Goal: Task Accomplishment & Management: Manage account settings

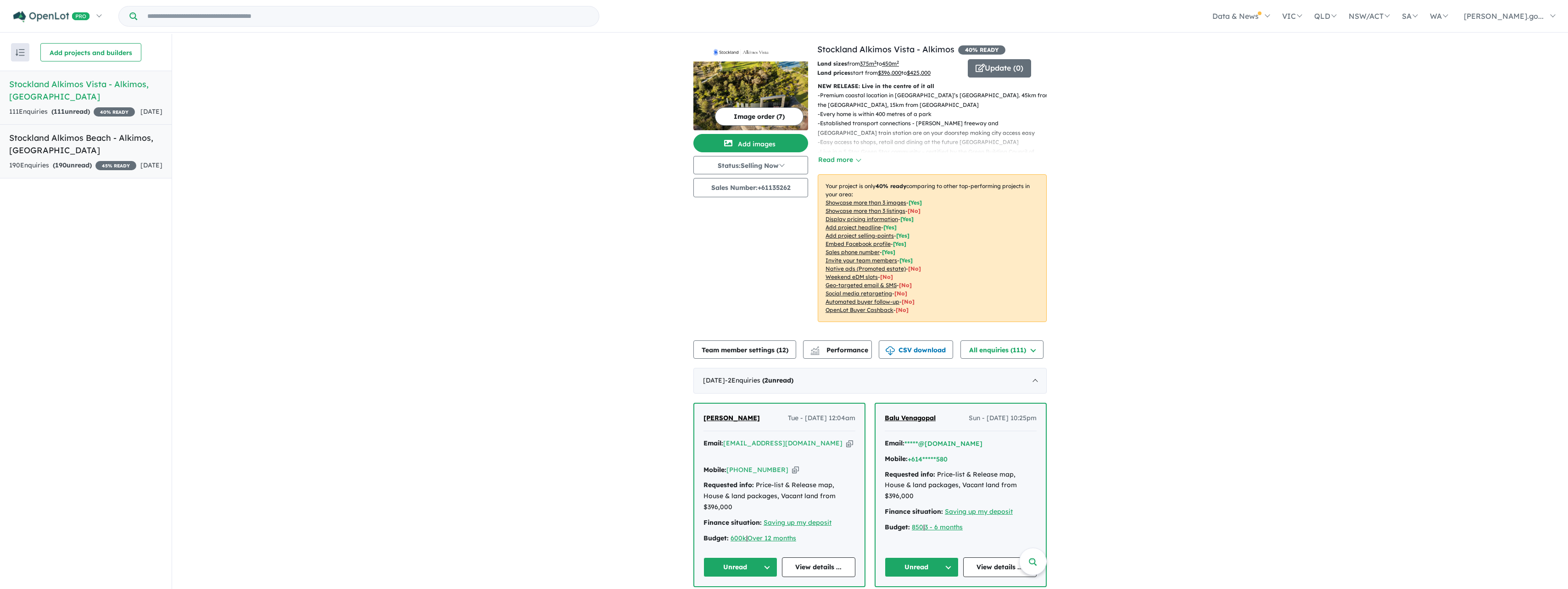
click at [84, 145] on h5 "Stockland Alkimos Beach - [GEOGRAPHIC_DATA] , [GEOGRAPHIC_DATA]" at bounding box center [86, 144] width 153 height 25
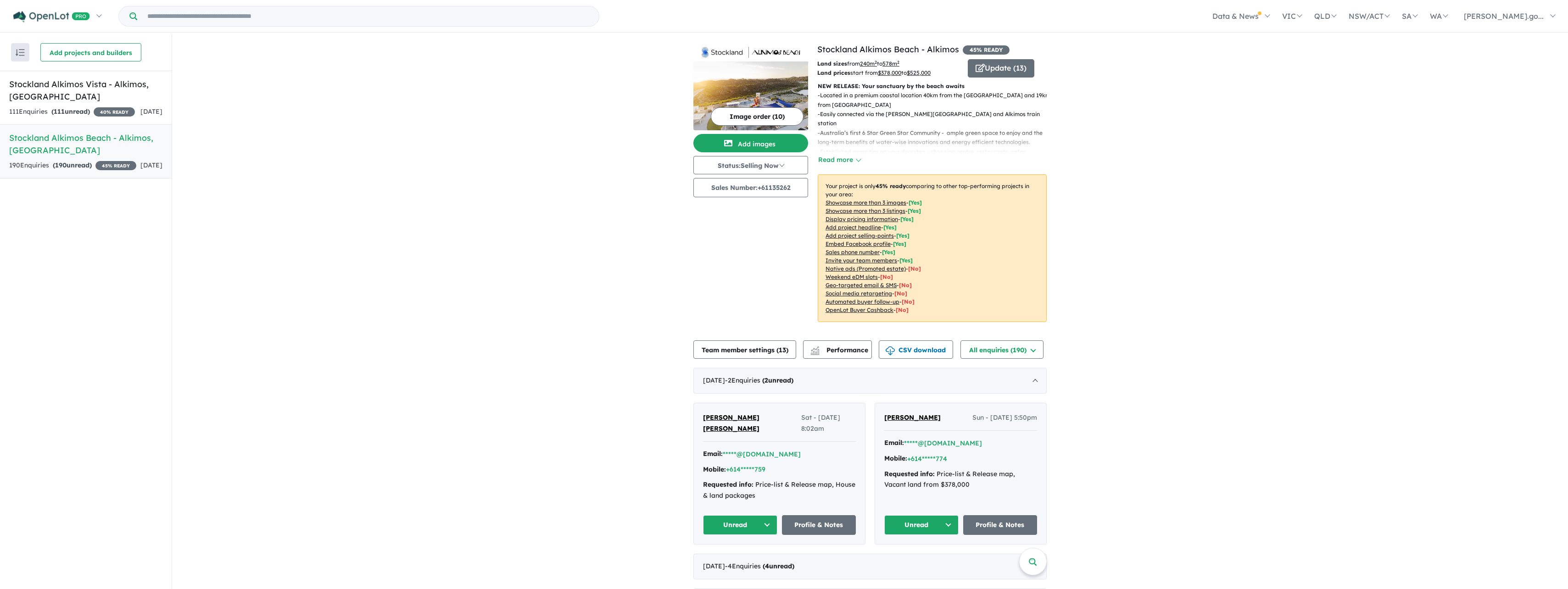
click at [729, 114] on button "Image order ( 10 )" at bounding box center [757, 117] width 93 height 18
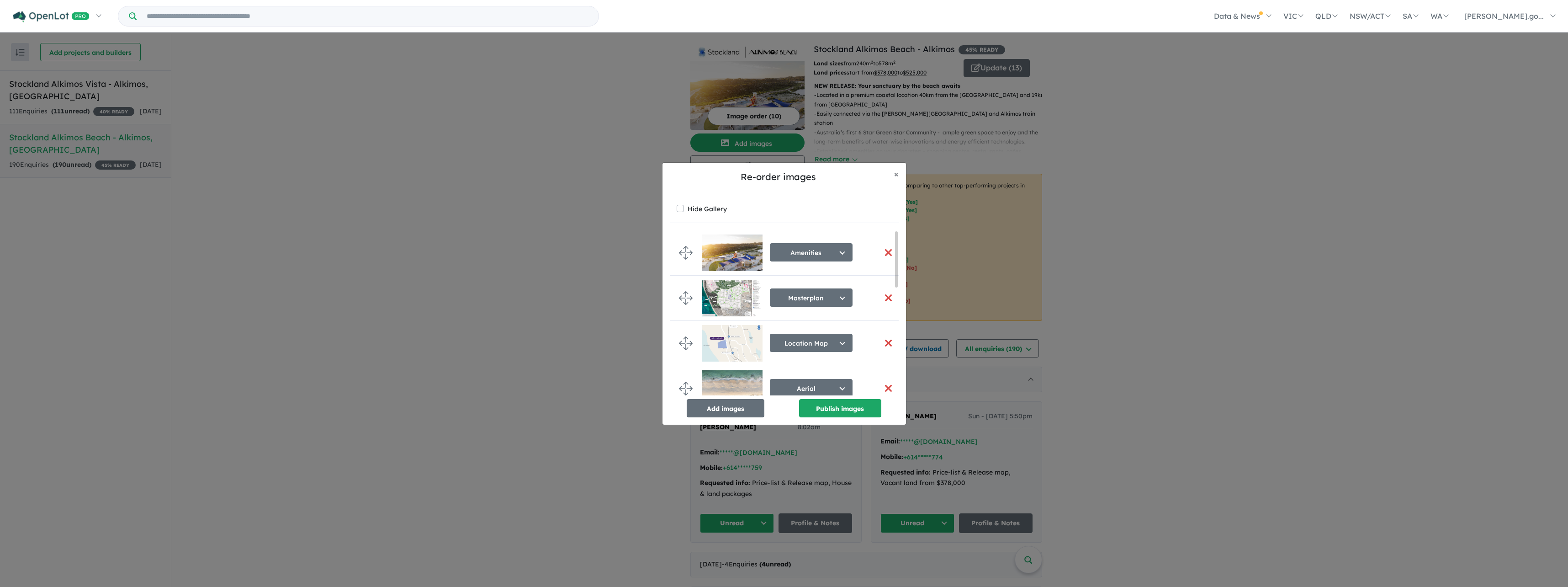
click at [544, 164] on div "Re-order images × Close Hide Gallery Amenities Select image tag Aerial Location…" at bounding box center [784, 294] width 1568 height 587
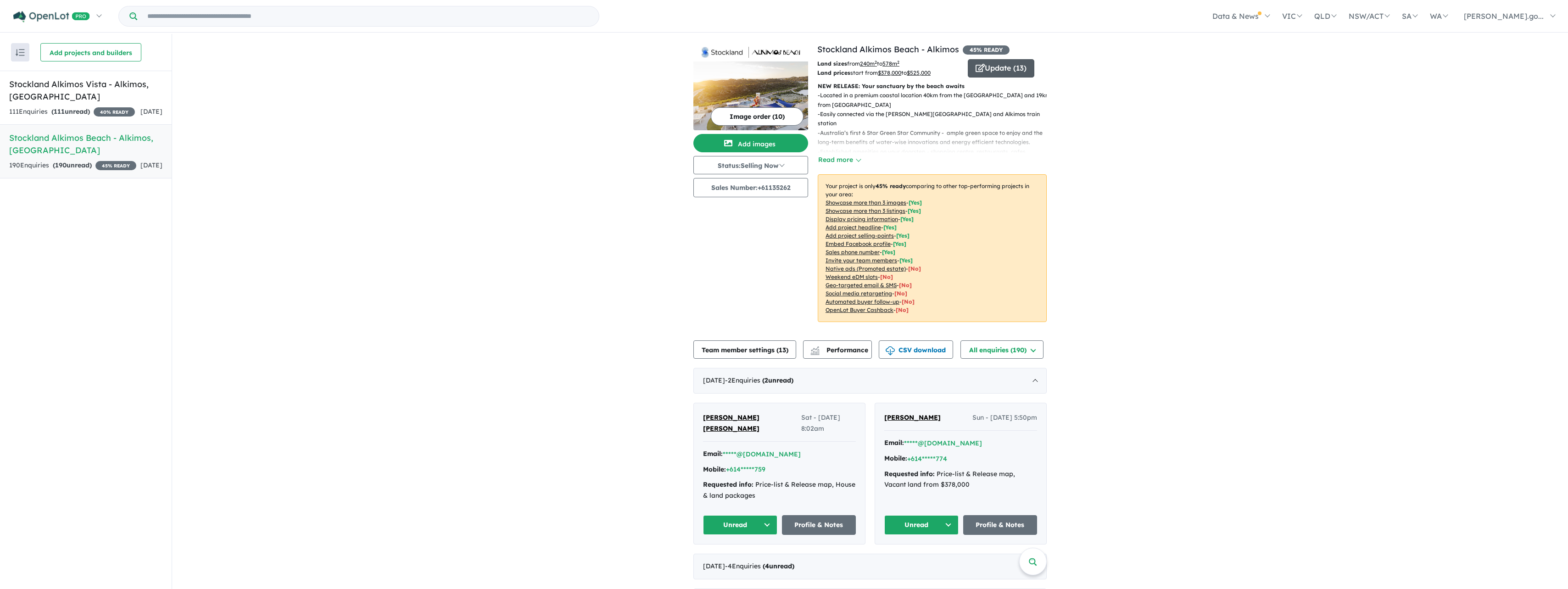
click at [992, 65] on button "Update ( 13 )" at bounding box center [1001, 68] width 67 height 18
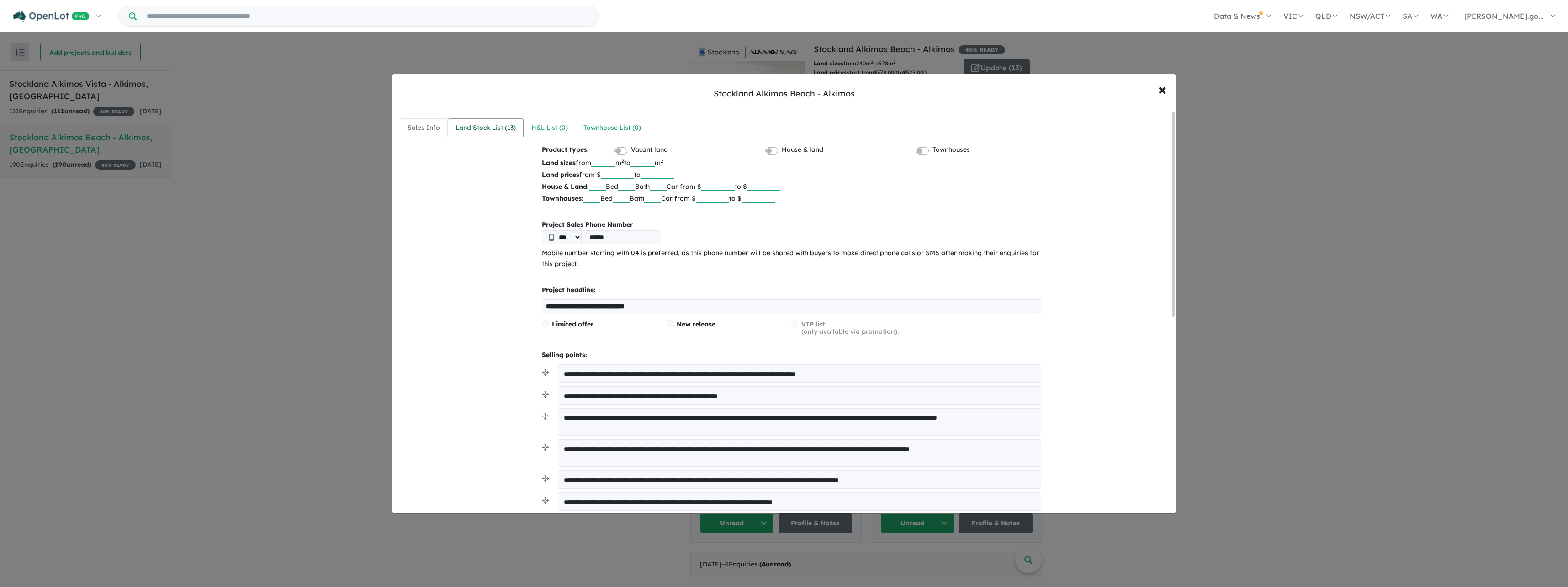
click at [488, 124] on div "Land Stock List ( 13 )" at bounding box center [485, 128] width 60 height 11
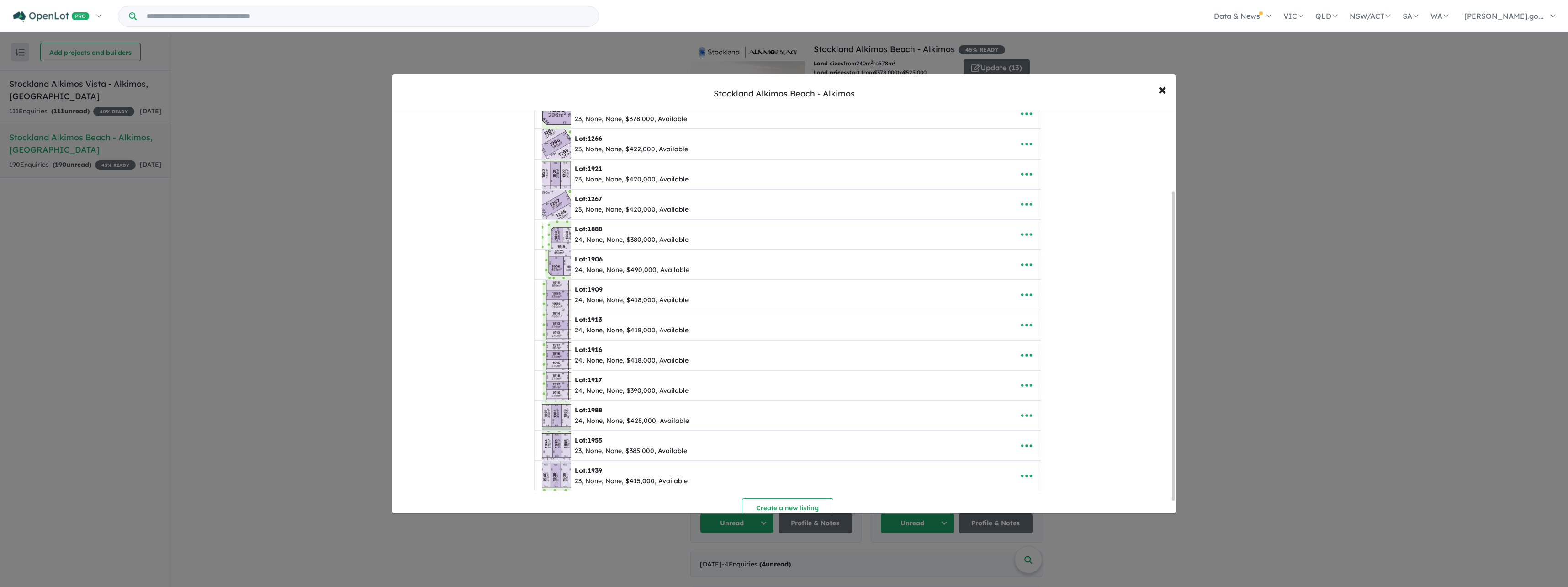
scroll to position [119, 0]
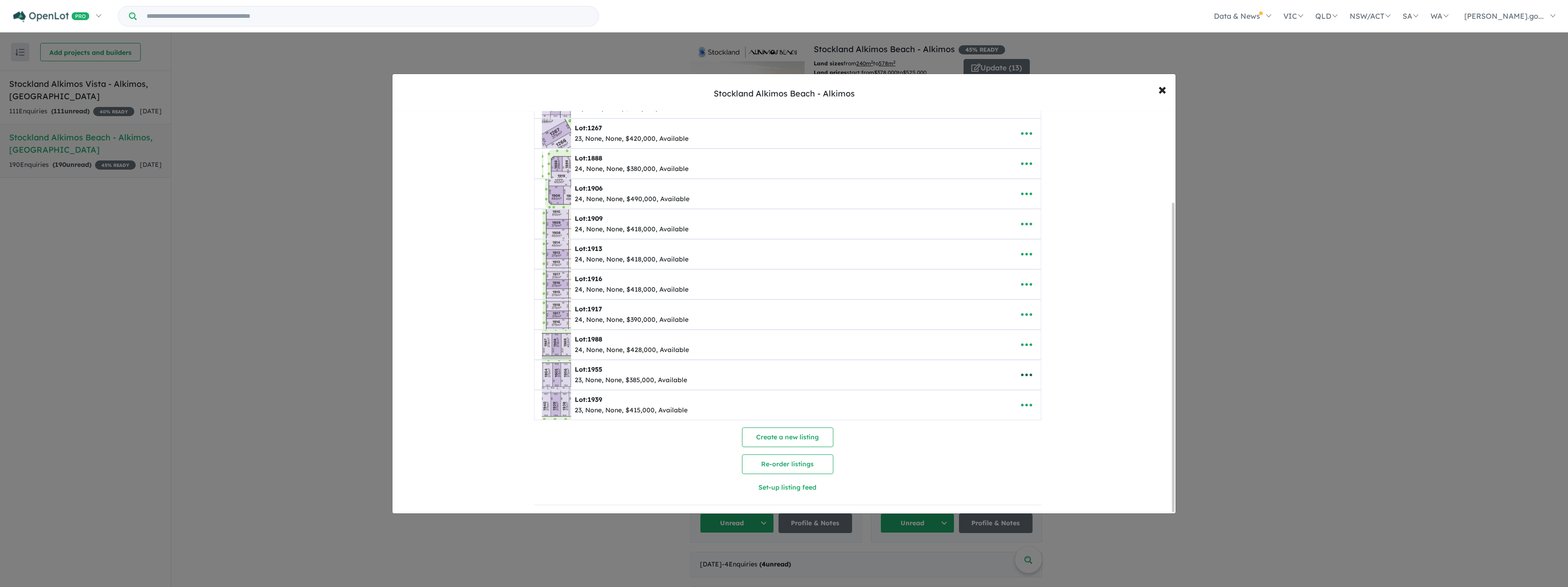
click at [1020, 371] on icon "button" at bounding box center [1026, 374] width 14 height 14
click at [1028, 412] on link "Remove" at bounding box center [1046, 418] width 68 height 21
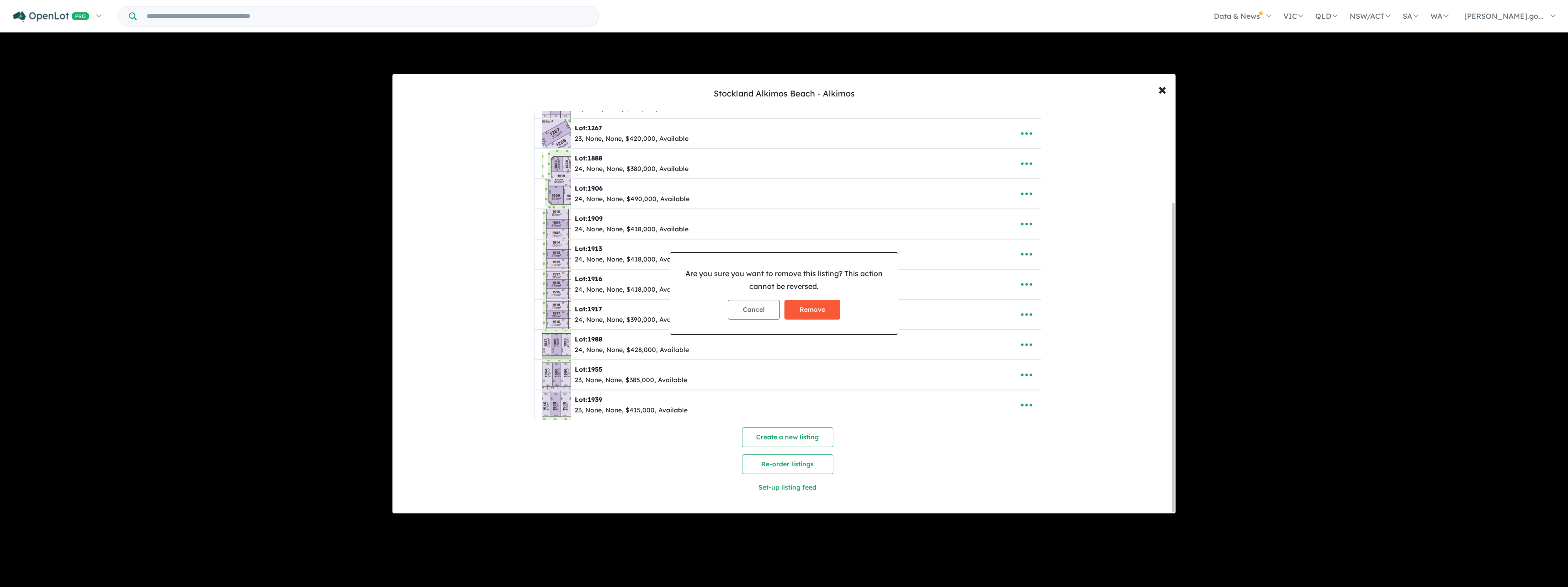
click at [804, 308] on button "Remove" at bounding box center [813, 309] width 56 height 19
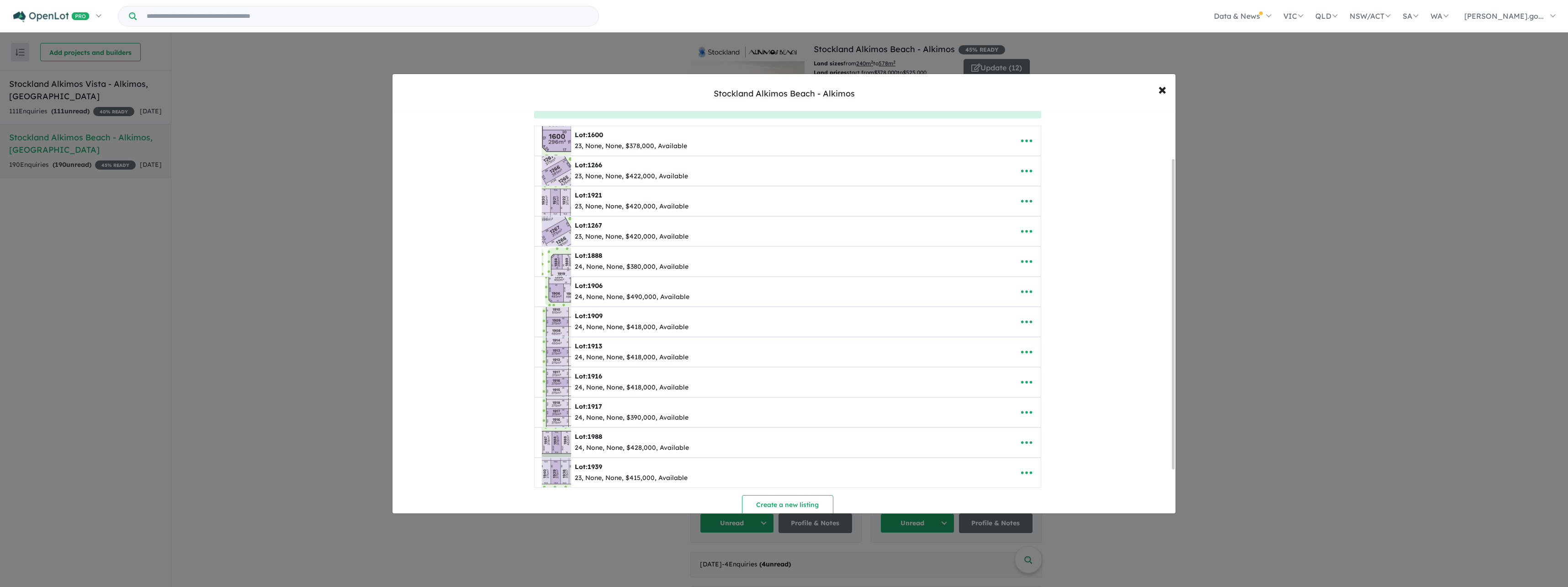
scroll to position [118, 0]
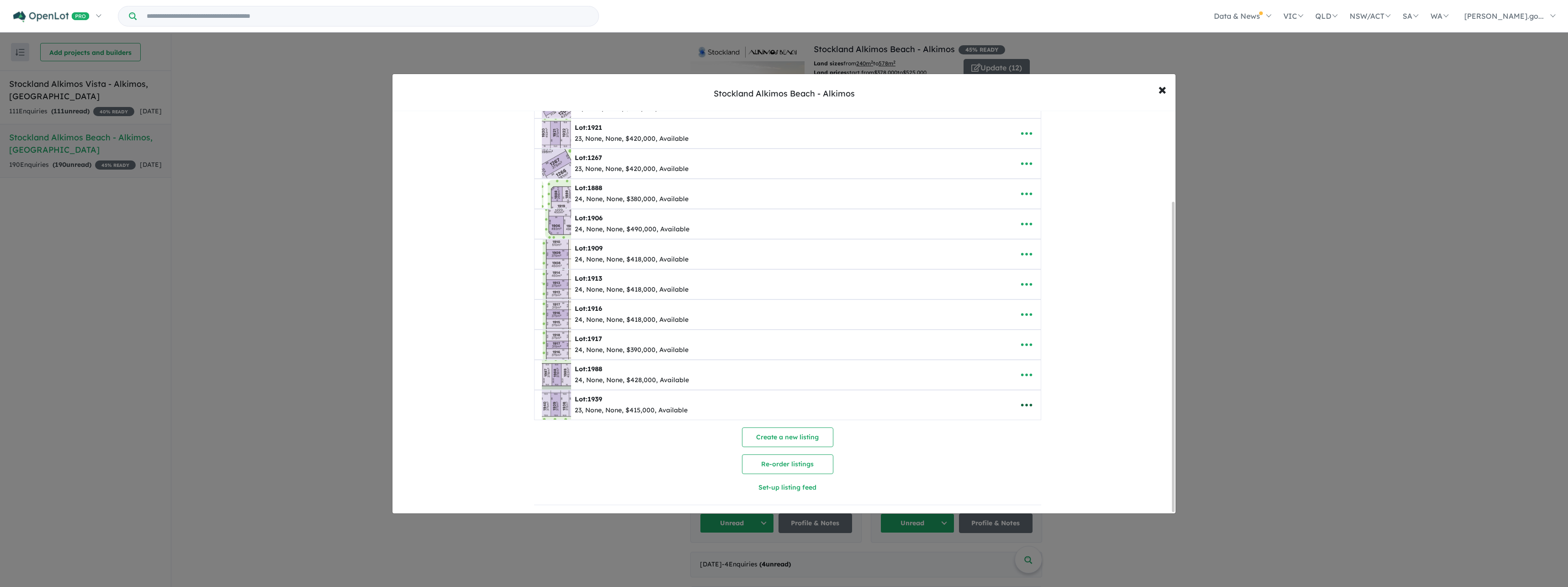
click at [1027, 401] on icon "button" at bounding box center [1026, 405] width 14 height 14
click at [1029, 439] on link "Remove" at bounding box center [1046, 448] width 68 height 21
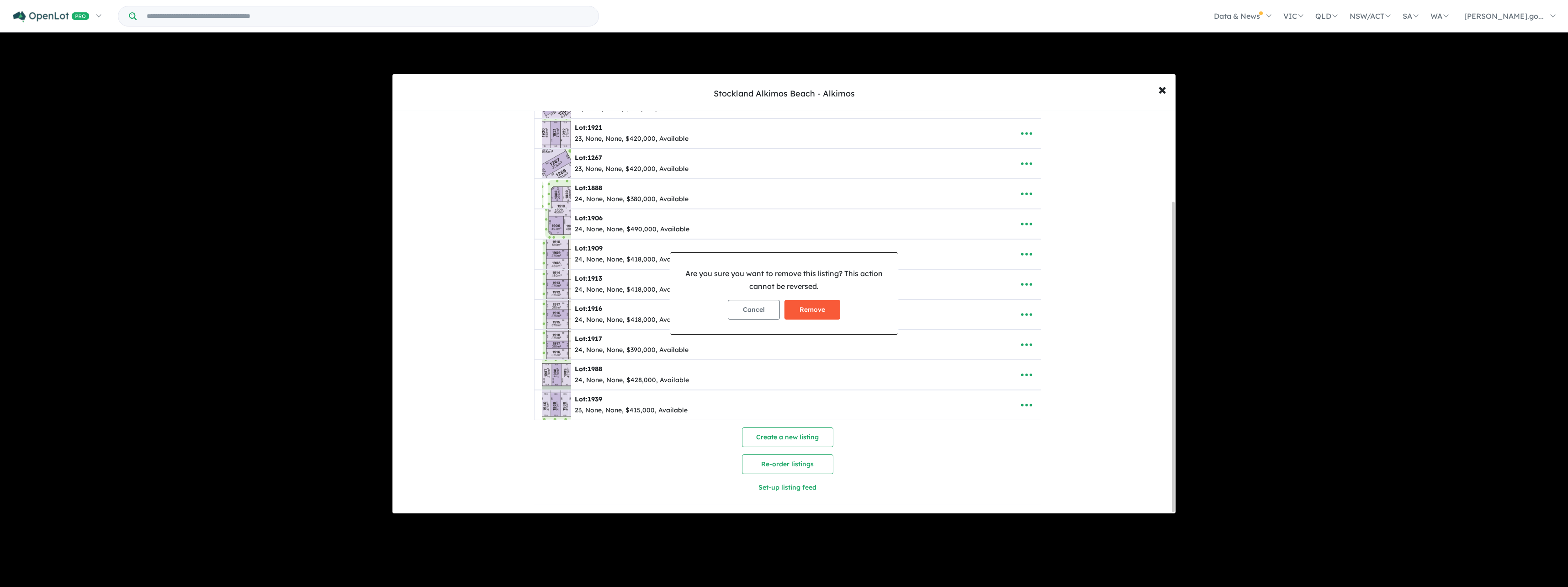
click at [820, 310] on button "Remove" at bounding box center [813, 309] width 56 height 19
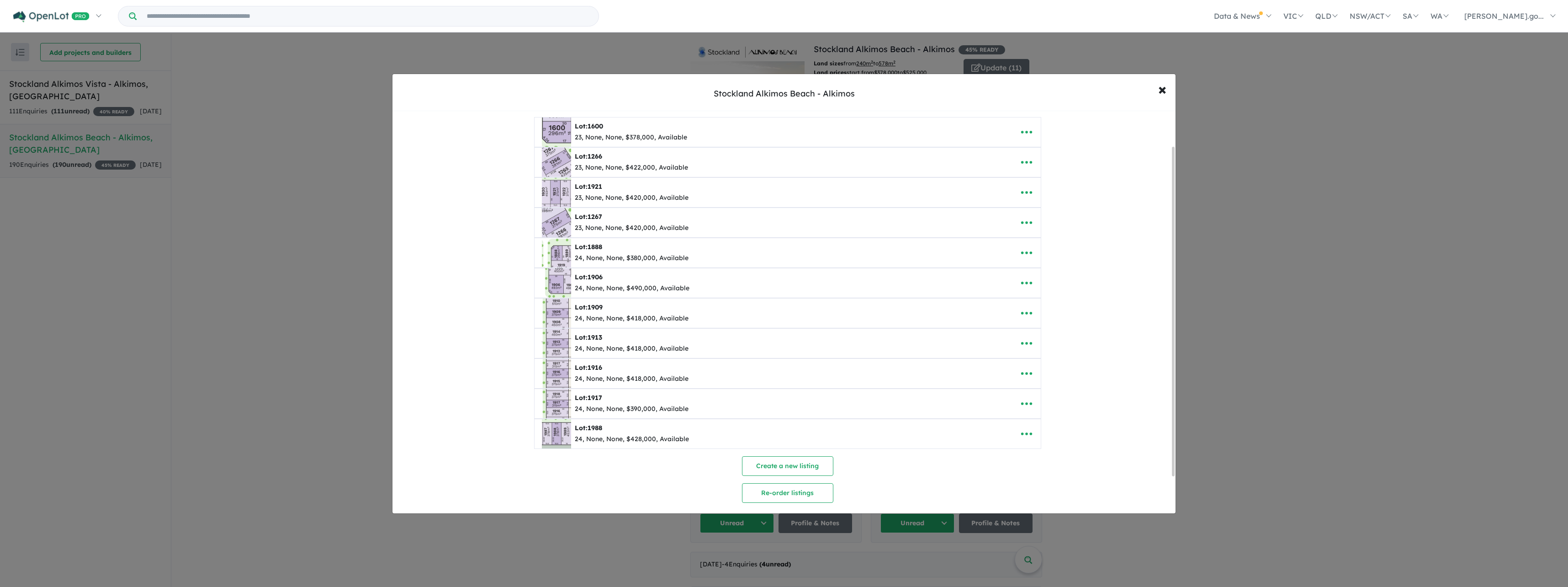
scroll to position [41, 0]
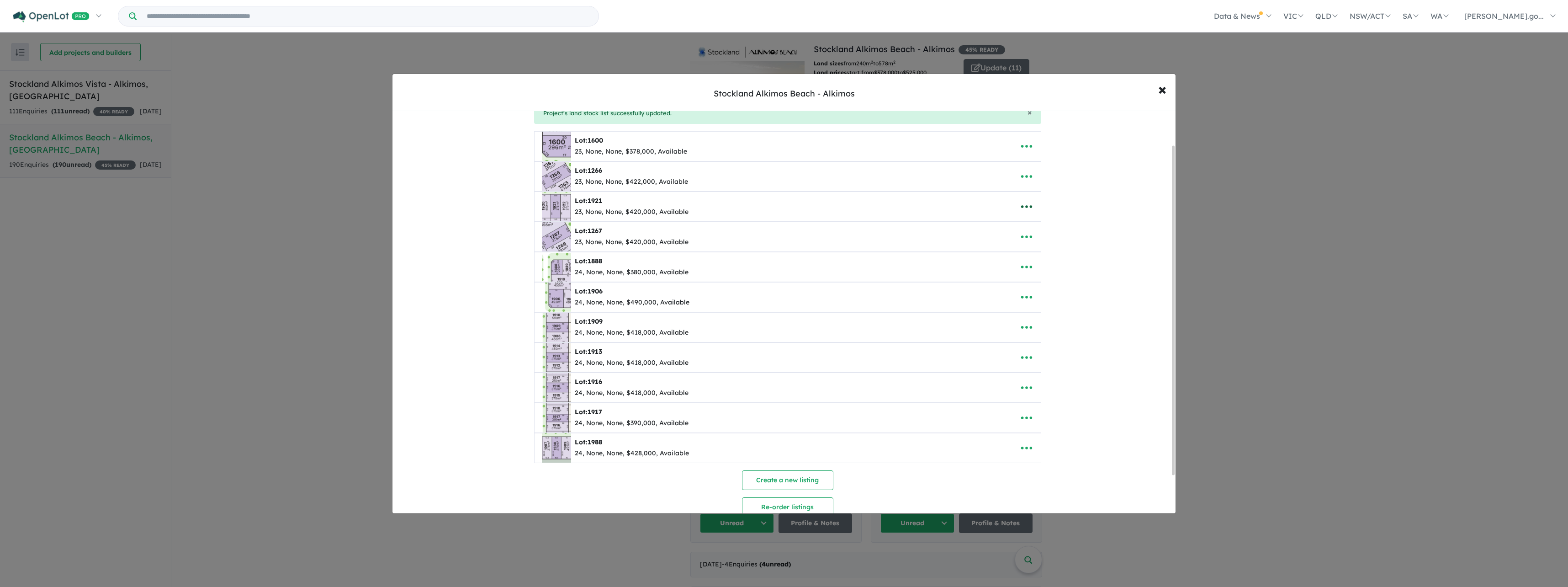
click at [1020, 206] on icon "button" at bounding box center [1026, 206] width 14 height 14
click at [1026, 245] on link "Remove" at bounding box center [1046, 250] width 68 height 21
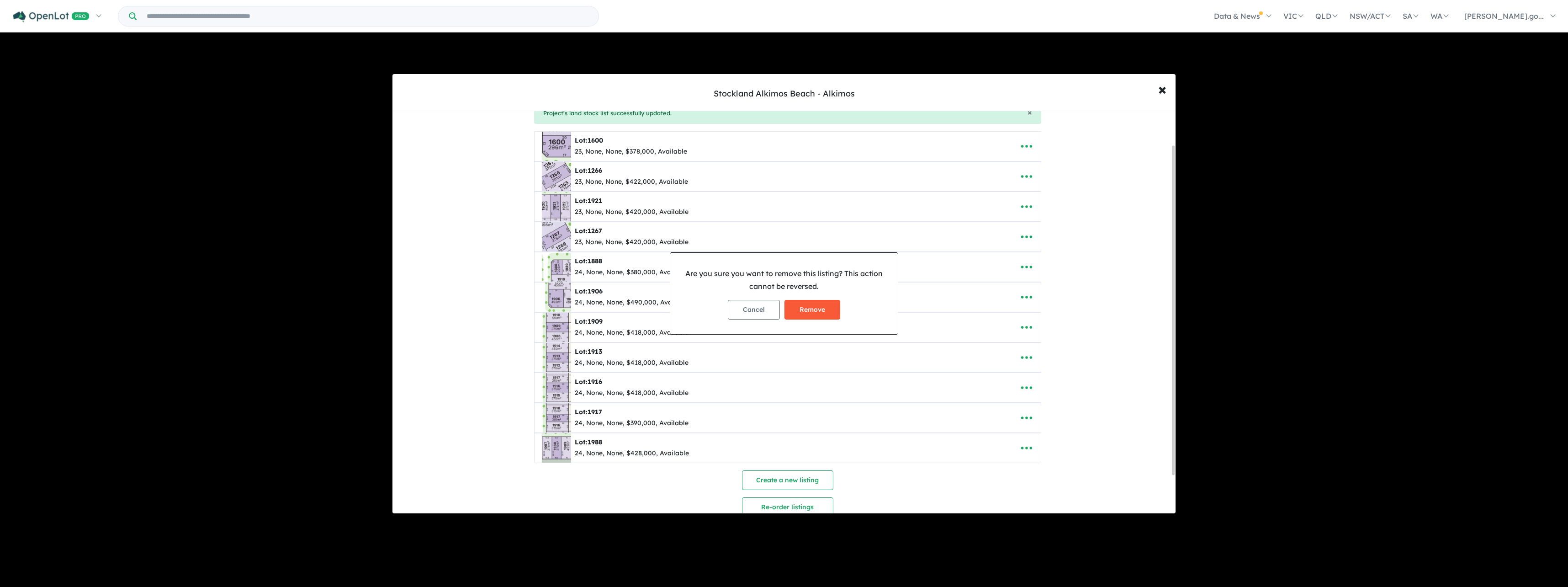
click at [807, 312] on button "Remove" at bounding box center [813, 309] width 56 height 19
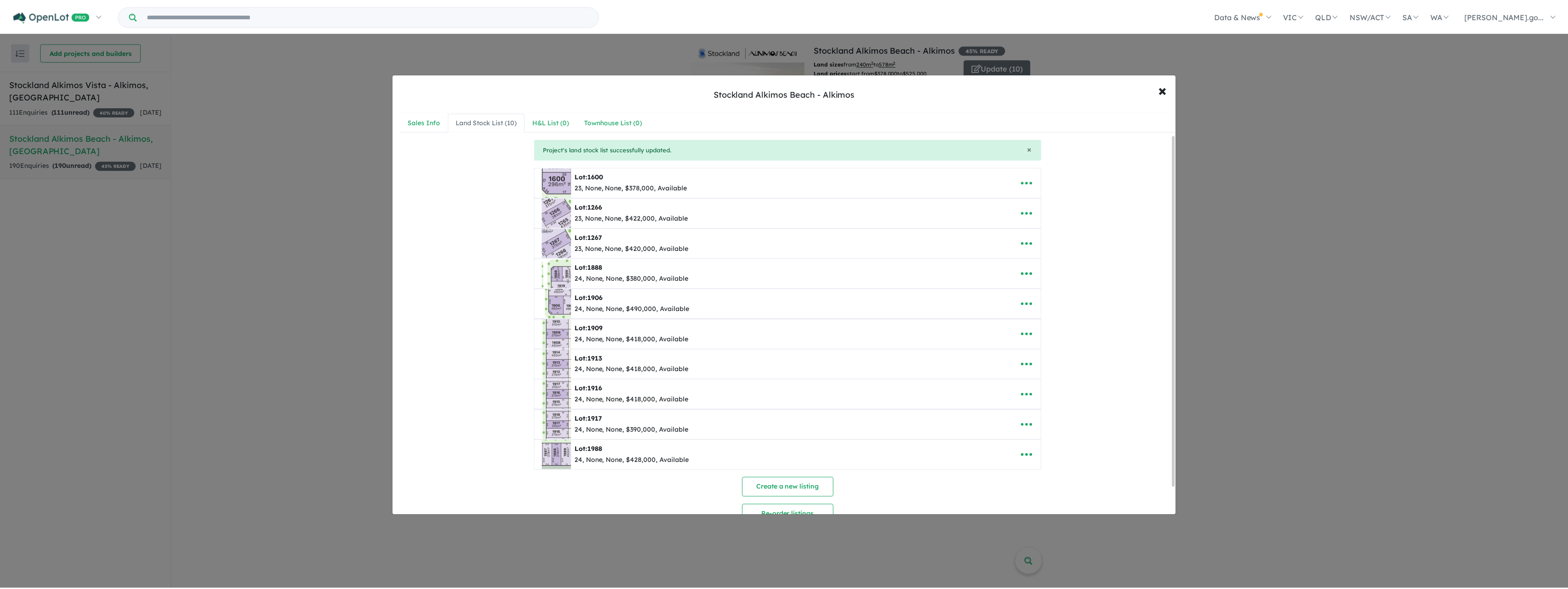
scroll to position [0, 0]
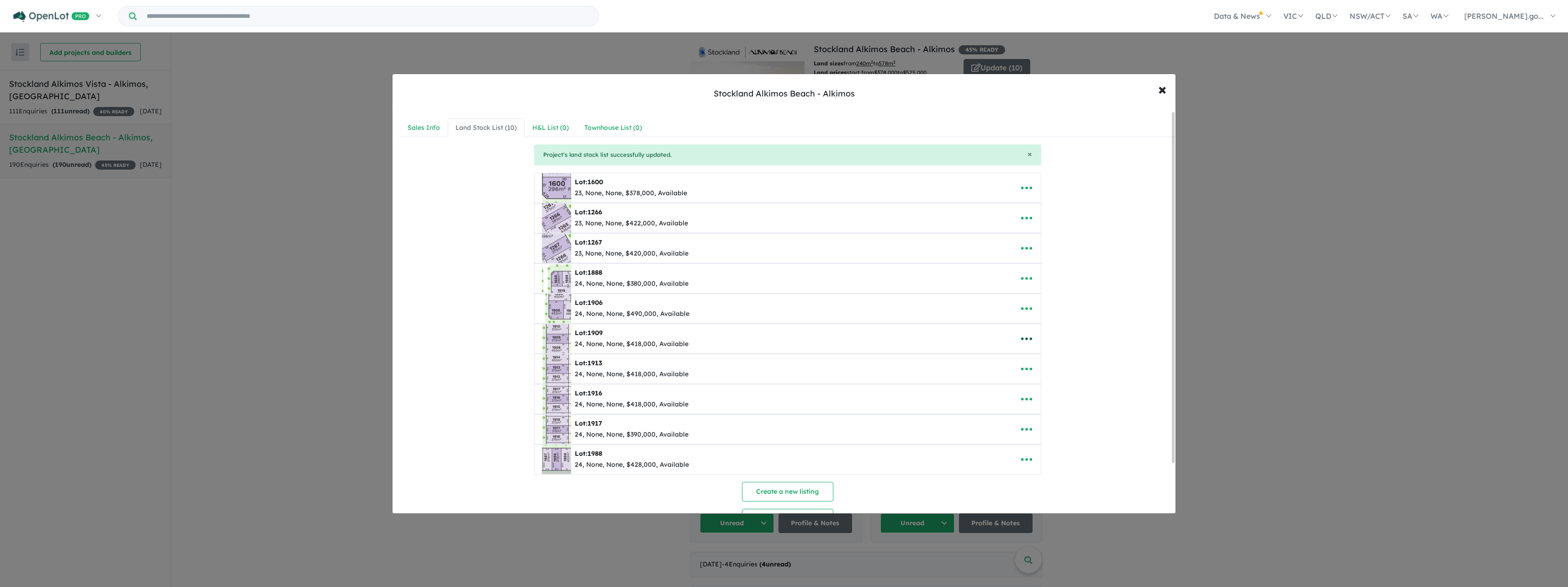
click at [1026, 339] on icon "button" at bounding box center [1026, 339] width 14 height 14
click at [1034, 378] on link "Remove" at bounding box center [1046, 382] width 68 height 21
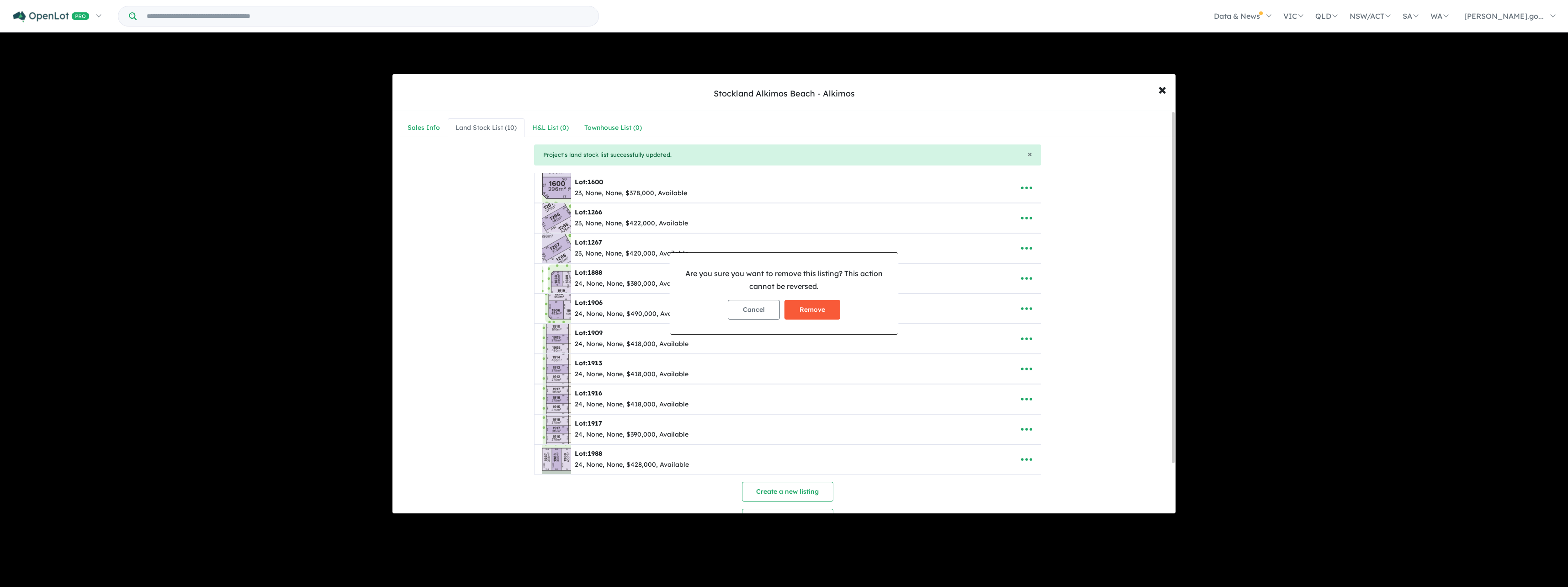
click at [825, 304] on button "Remove" at bounding box center [813, 309] width 56 height 19
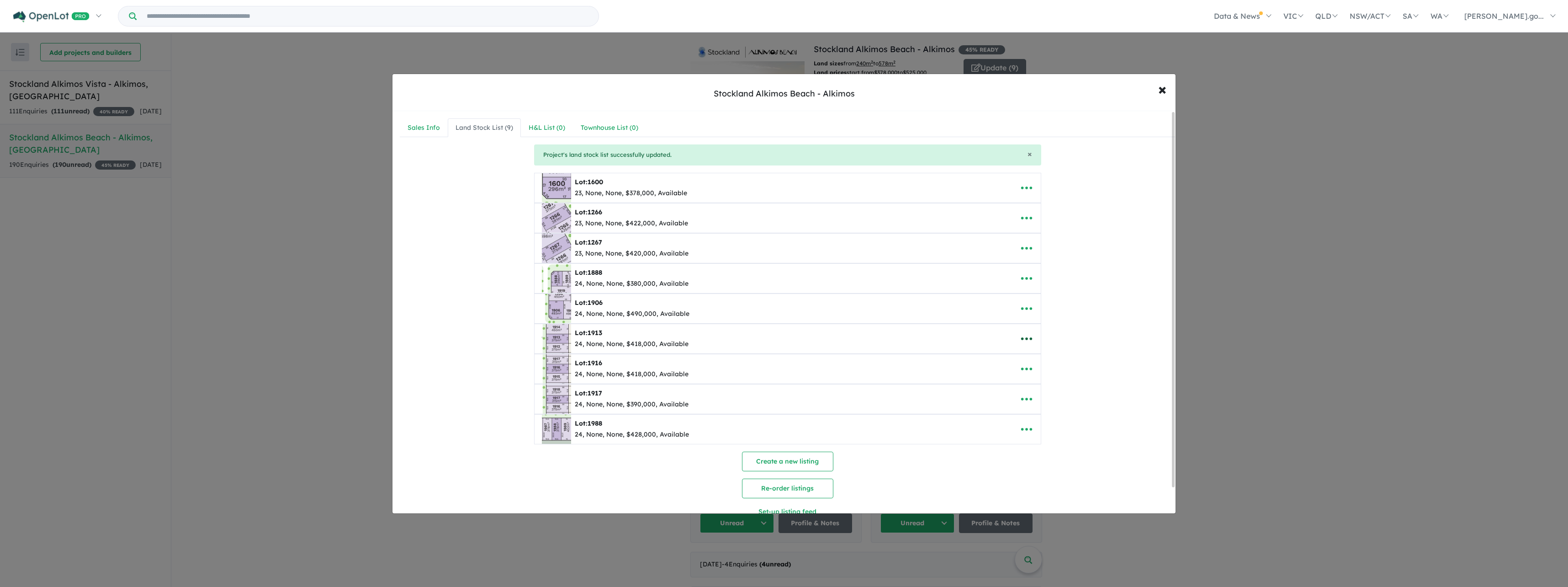
click at [1021, 335] on icon "button" at bounding box center [1026, 339] width 14 height 14
click at [1032, 379] on link "Remove" at bounding box center [1046, 382] width 68 height 21
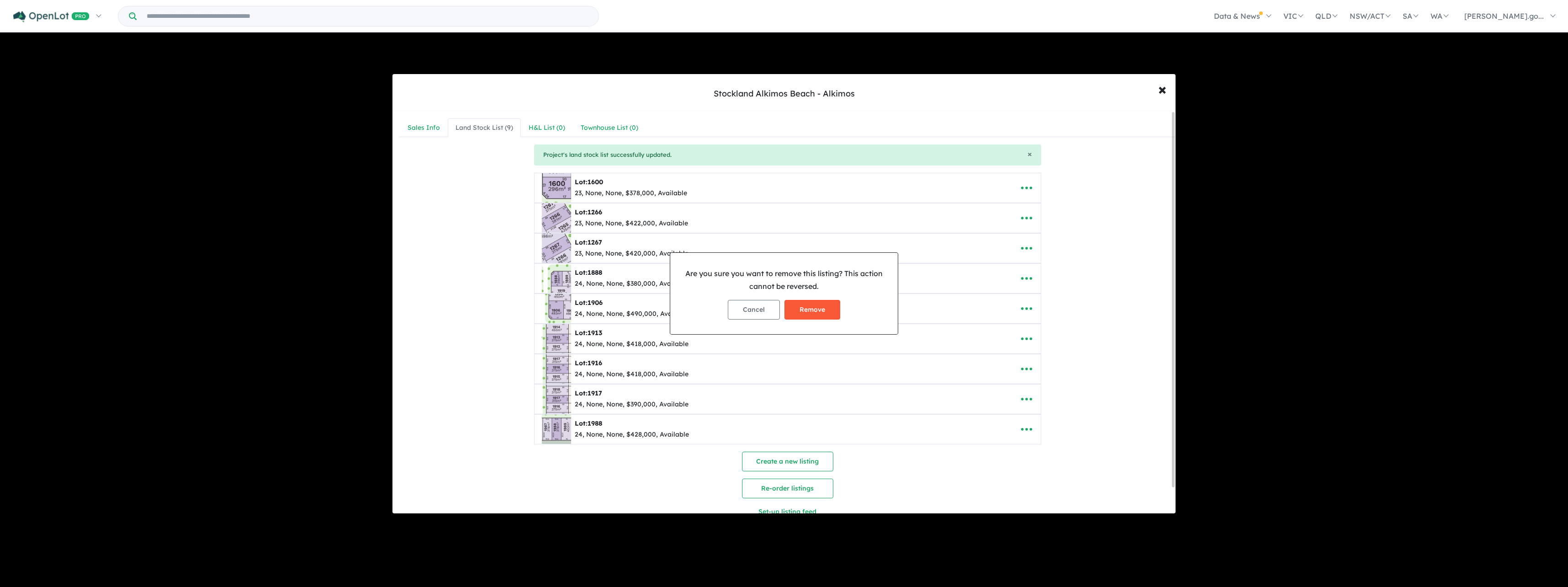
click at [818, 306] on button "Remove" at bounding box center [813, 309] width 56 height 19
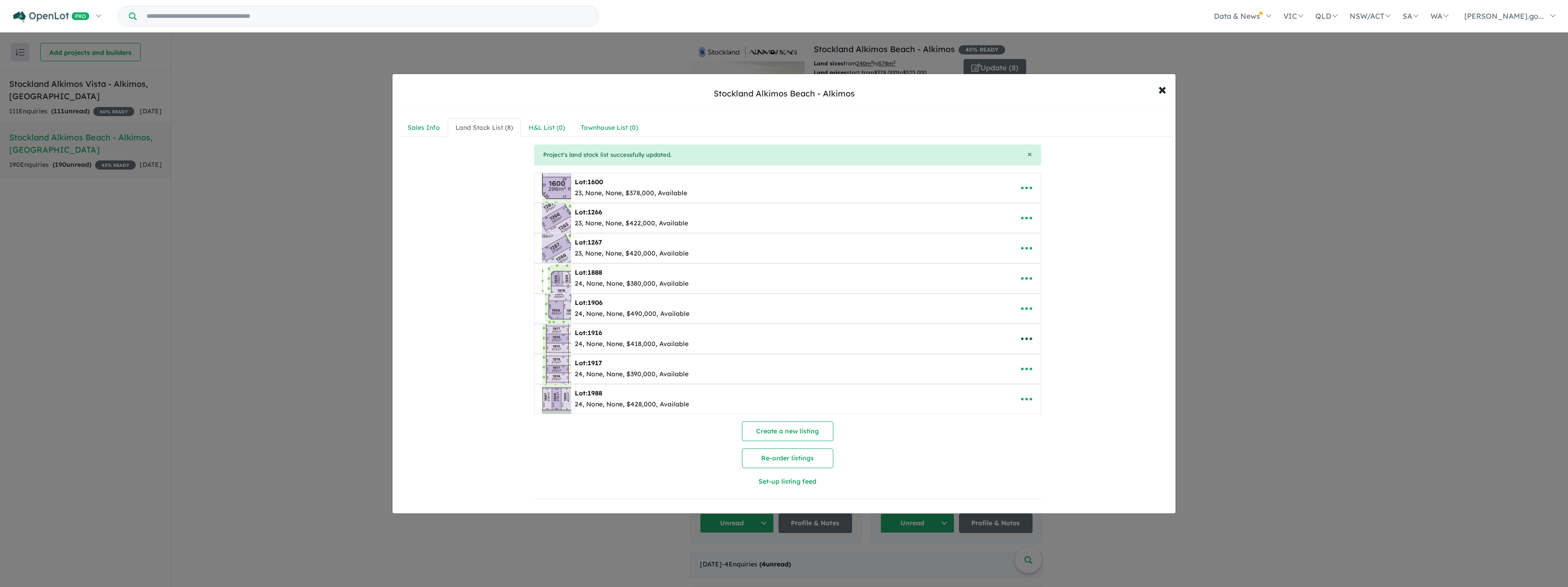
click at [1024, 339] on icon "button" at bounding box center [1026, 339] width 11 height 3
click at [1038, 384] on link "Remove" at bounding box center [1046, 382] width 68 height 21
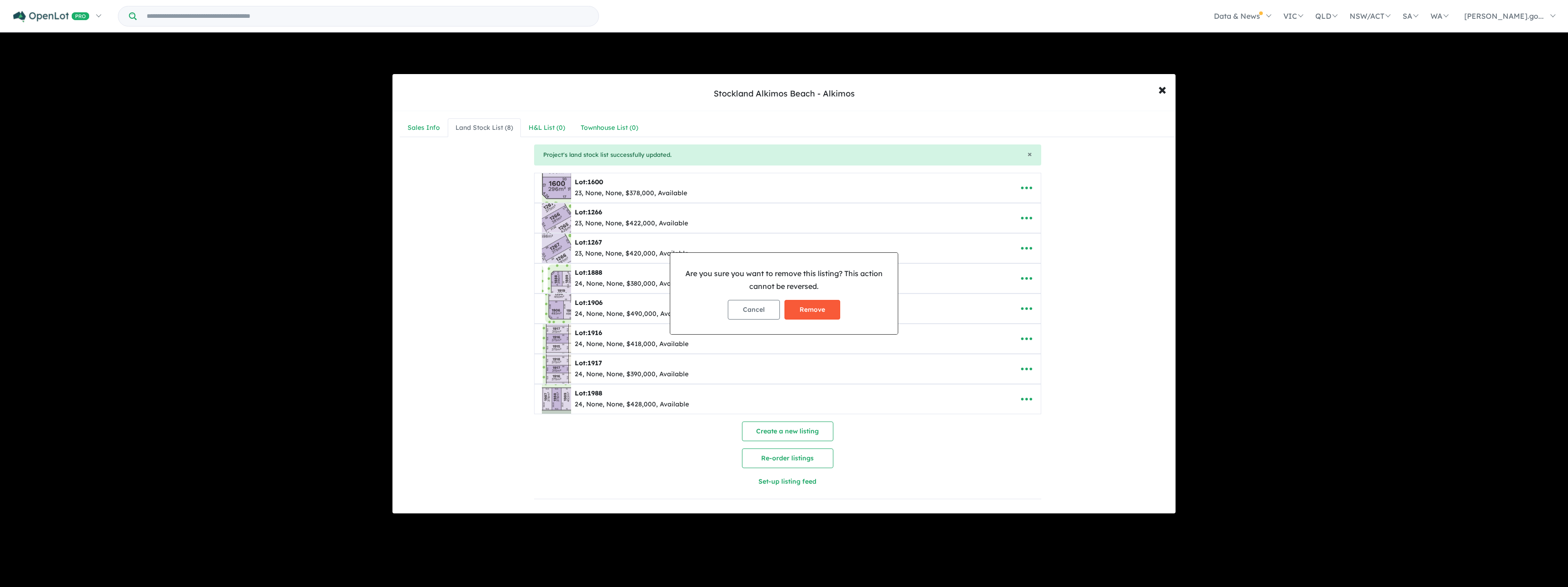
click at [816, 311] on button "Remove" at bounding box center [813, 309] width 56 height 19
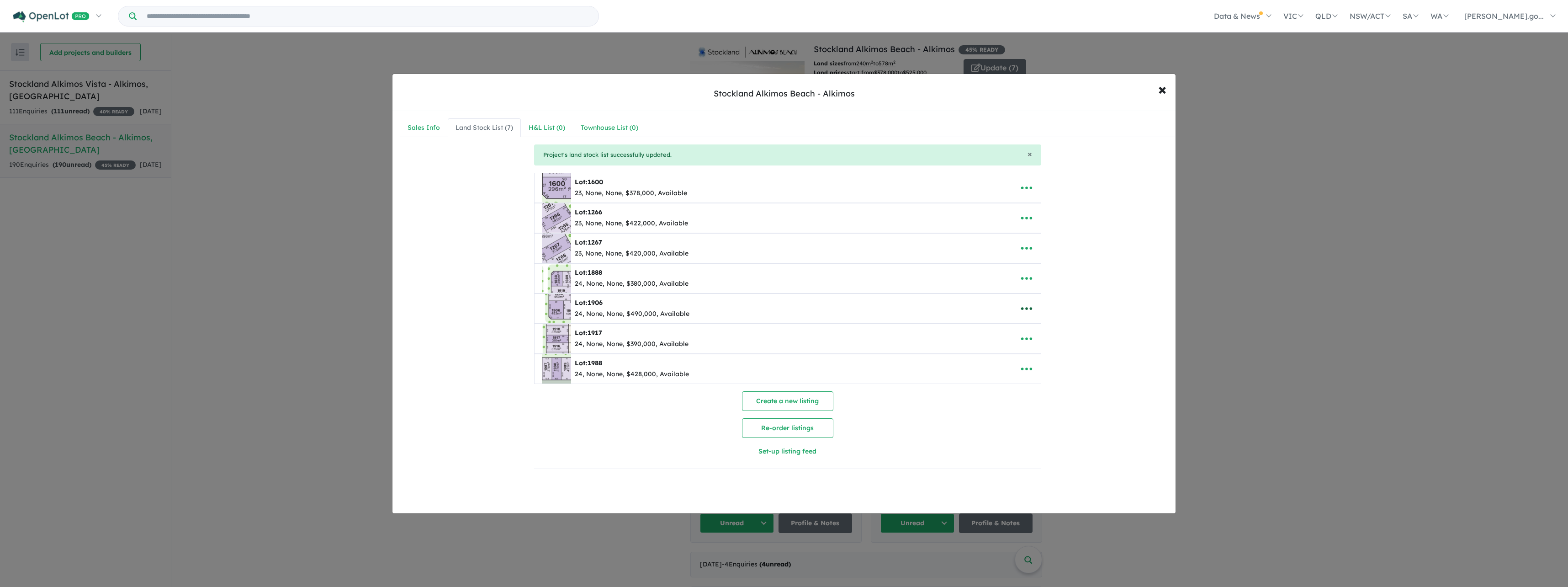
click at [1026, 304] on icon "button" at bounding box center [1026, 308] width 14 height 14
click at [1034, 348] on link "Remove" at bounding box center [1046, 352] width 68 height 21
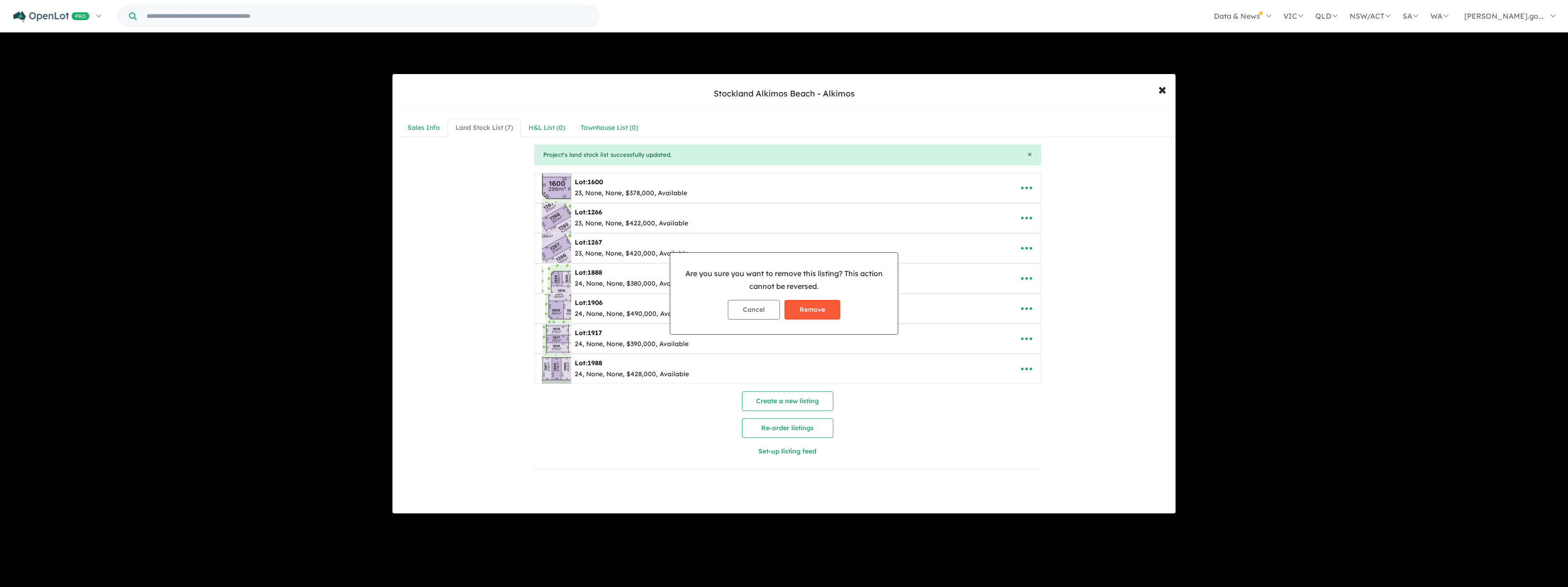
click at [811, 311] on button "Remove" at bounding box center [813, 309] width 56 height 19
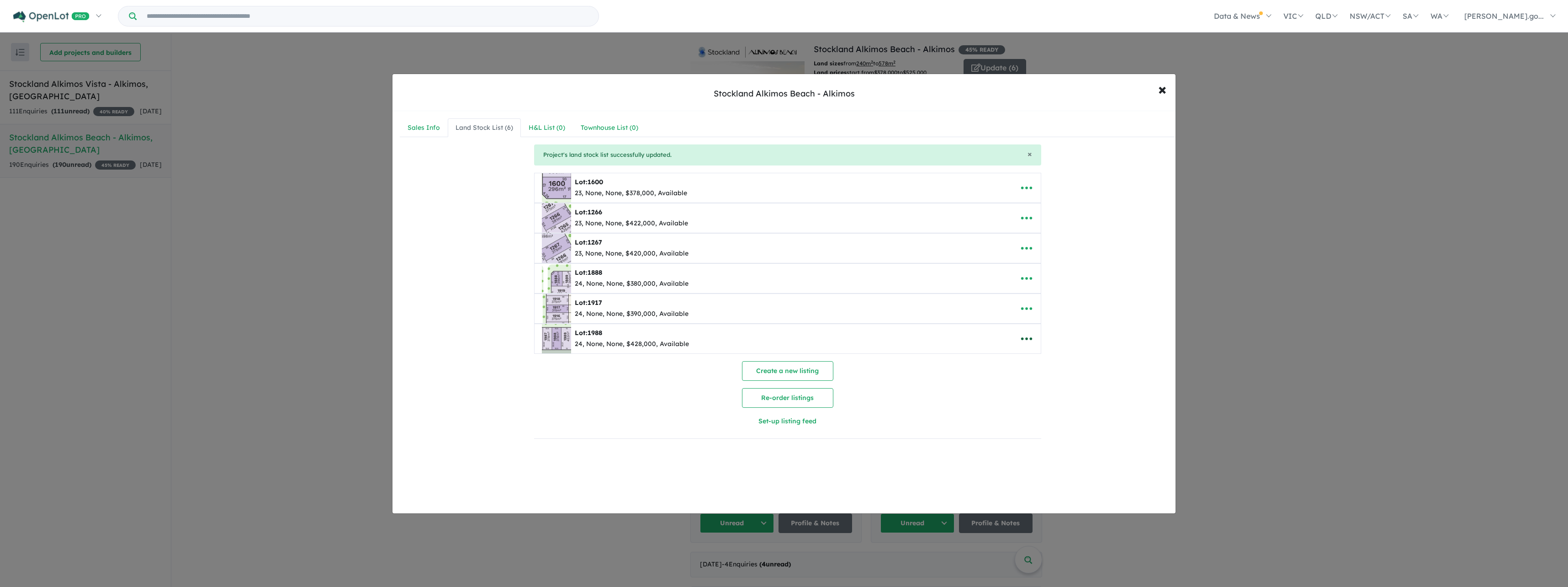
click at [1025, 336] on icon "button" at bounding box center [1026, 339] width 14 height 14
click at [1038, 380] on link "Remove" at bounding box center [1046, 382] width 68 height 21
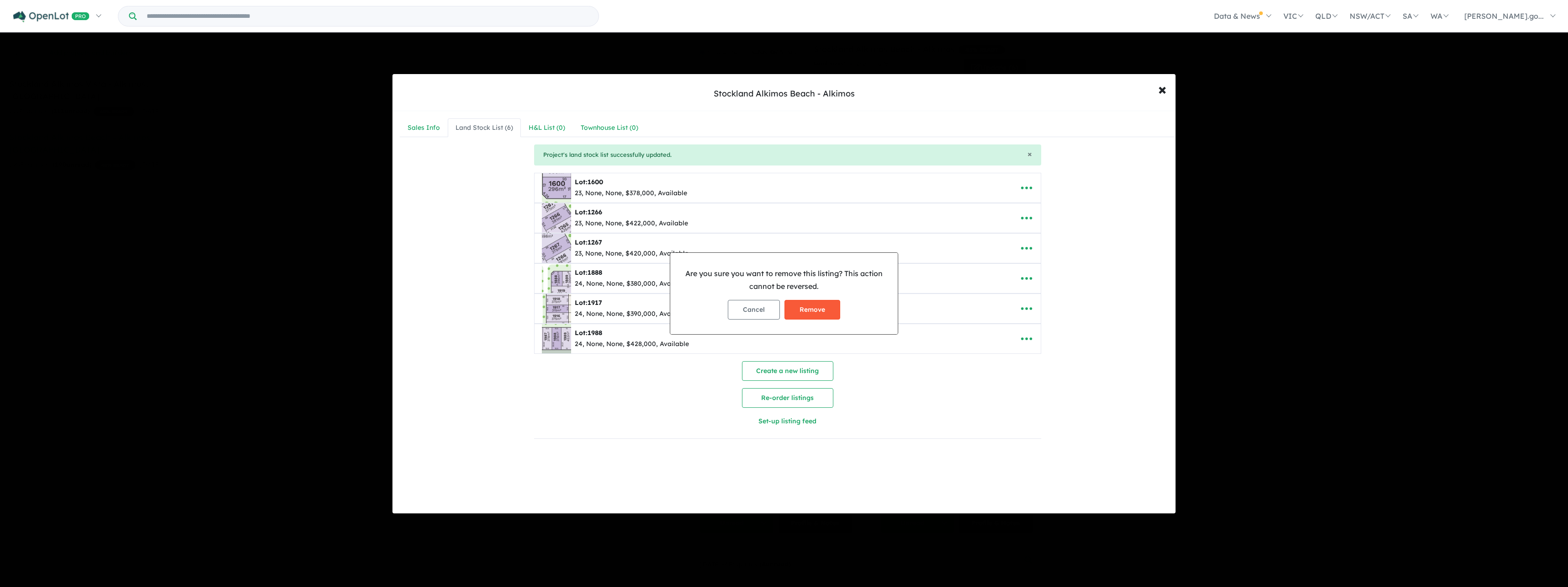
click at [828, 311] on button "Remove" at bounding box center [813, 309] width 56 height 19
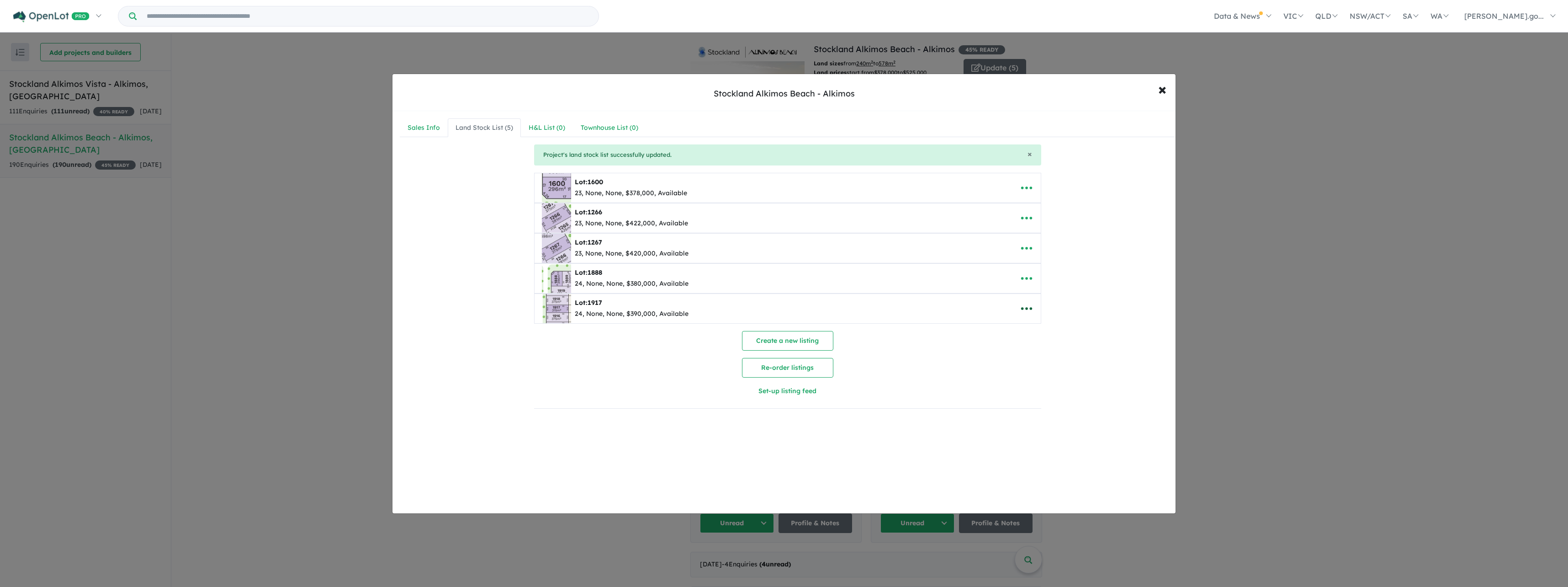
click at [1030, 312] on icon "button" at bounding box center [1026, 308] width 14 height 14
click at [1047, 351] on link "Remove" at bounding box center [1046, 352] width 68 height 21
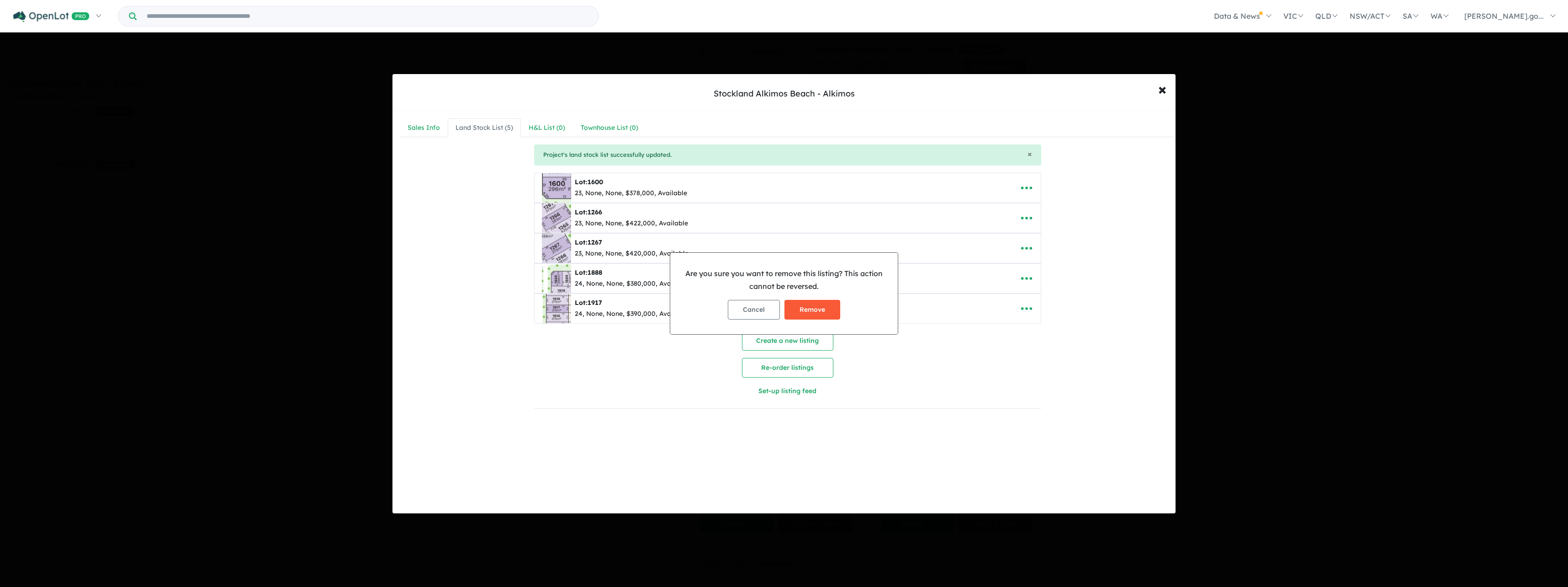
click at [833, 308] on button "Remove" at bounding box center [813, 309] width 56 height 19
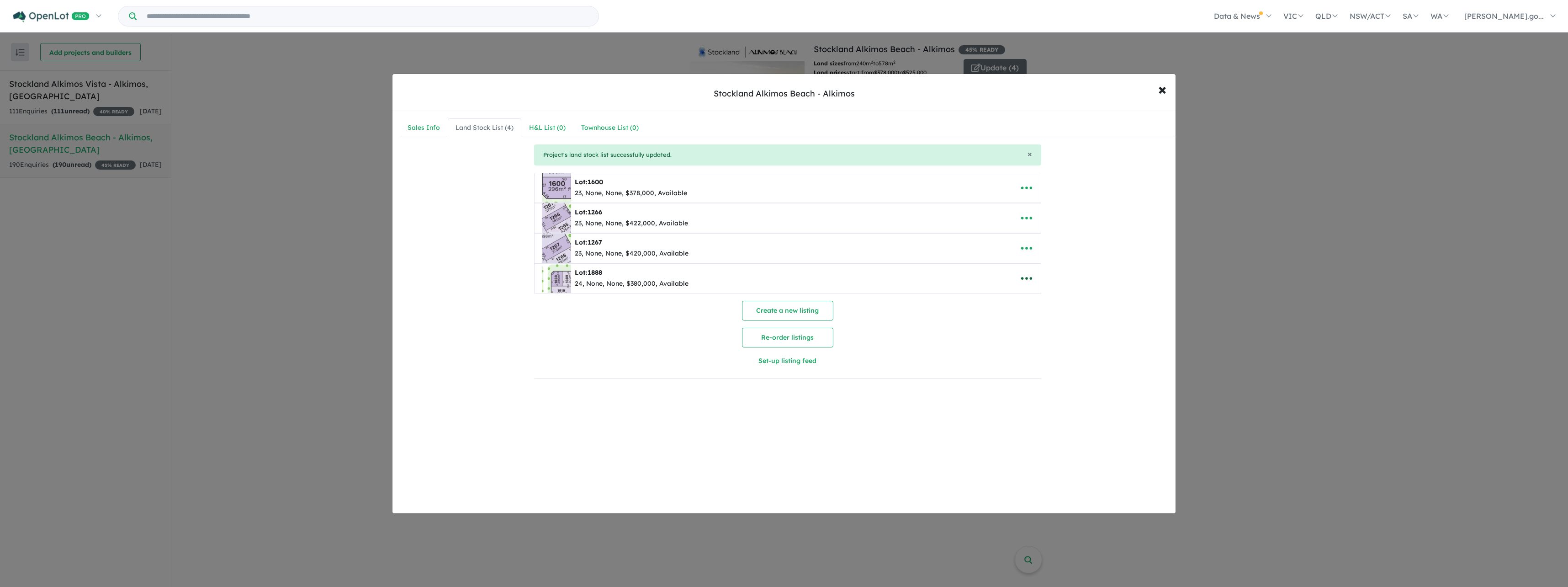
click at [1030, 279] on icon "button" at bounding box center [1026, 278] width 14 height 14
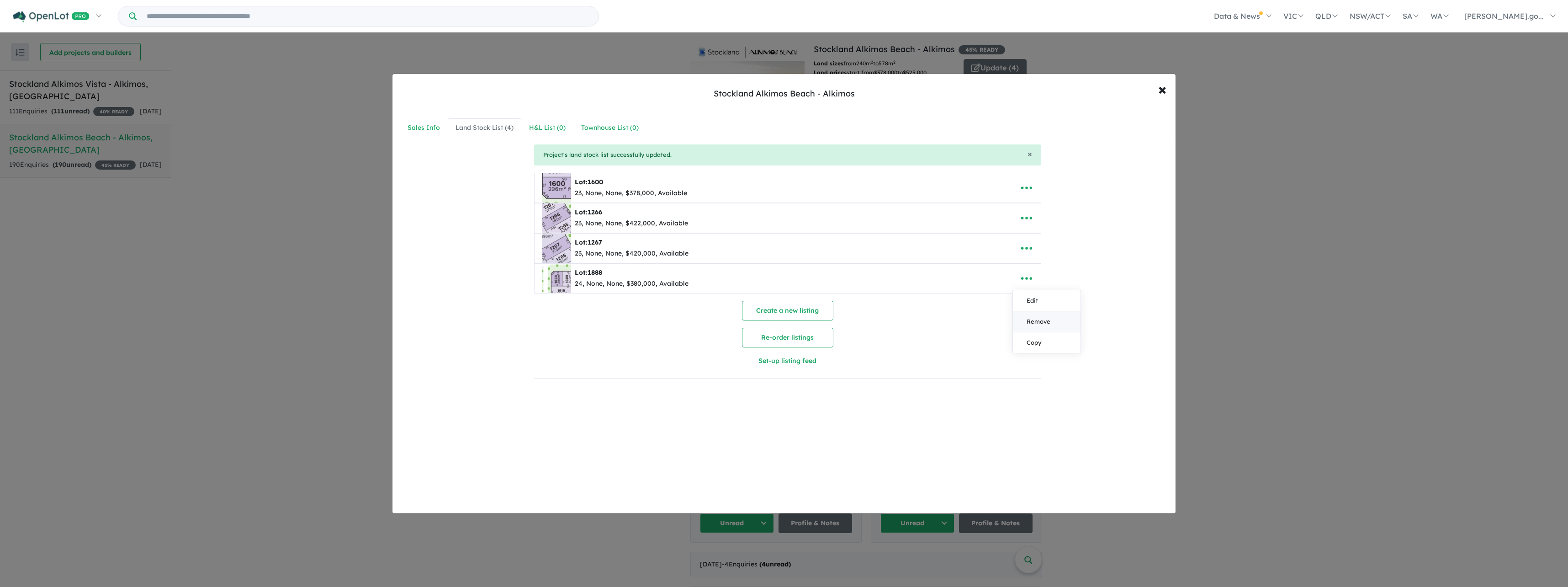
click at [1029, 320] on link "Remove" at bounding box center [1046, 322] width 68 height 21
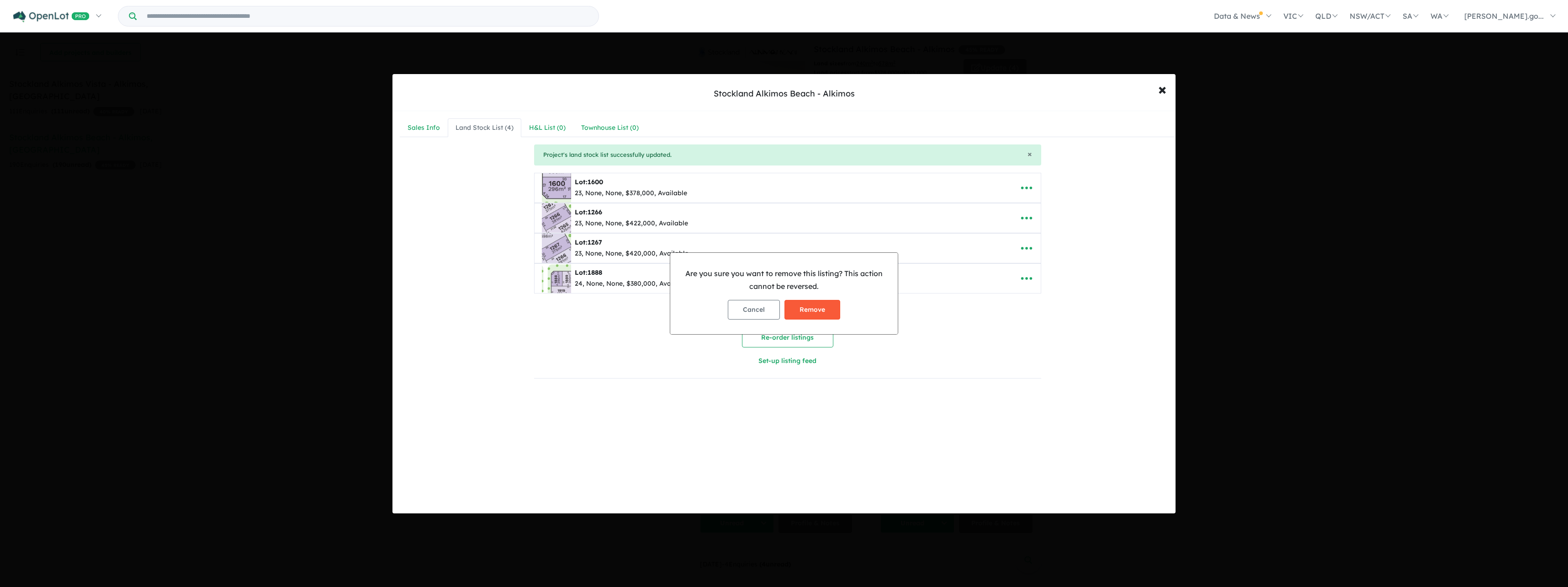
click at [828, 314] on button "Remove" at bounding box center [813, 309] width 56 height 19
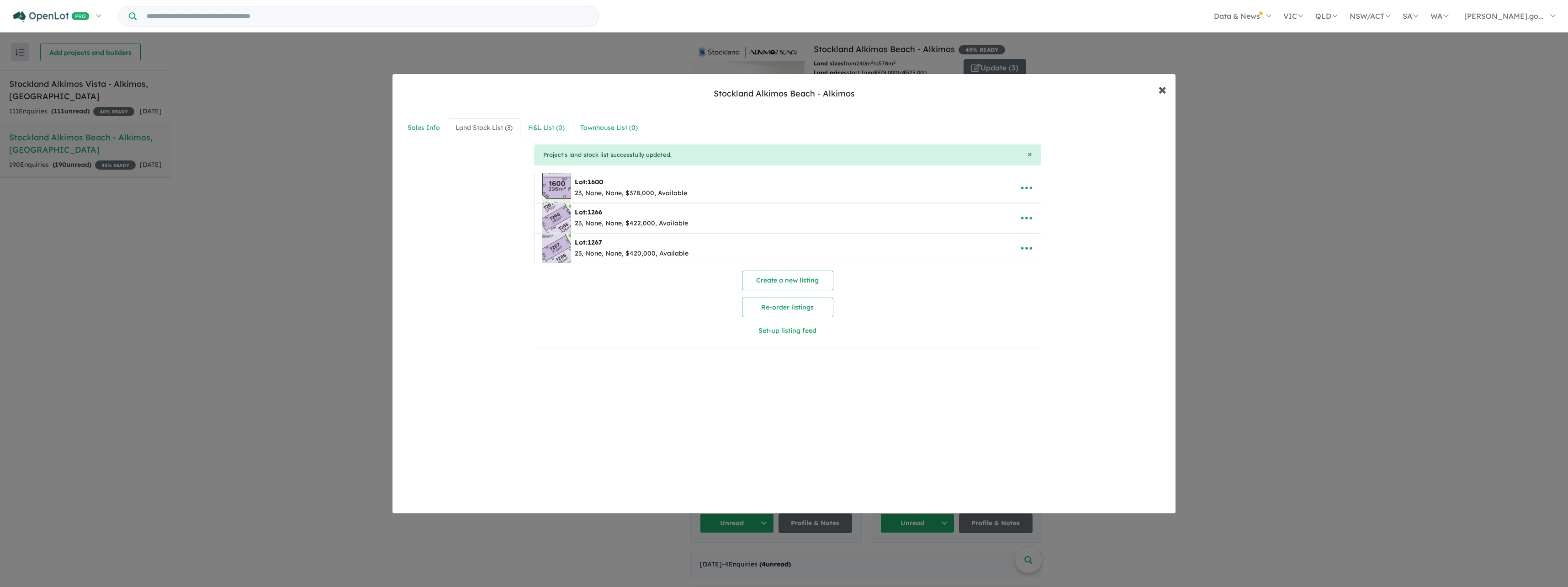
click at [1166, 86] on span "×" at bounding box center [1163, 89] width 9 height 19
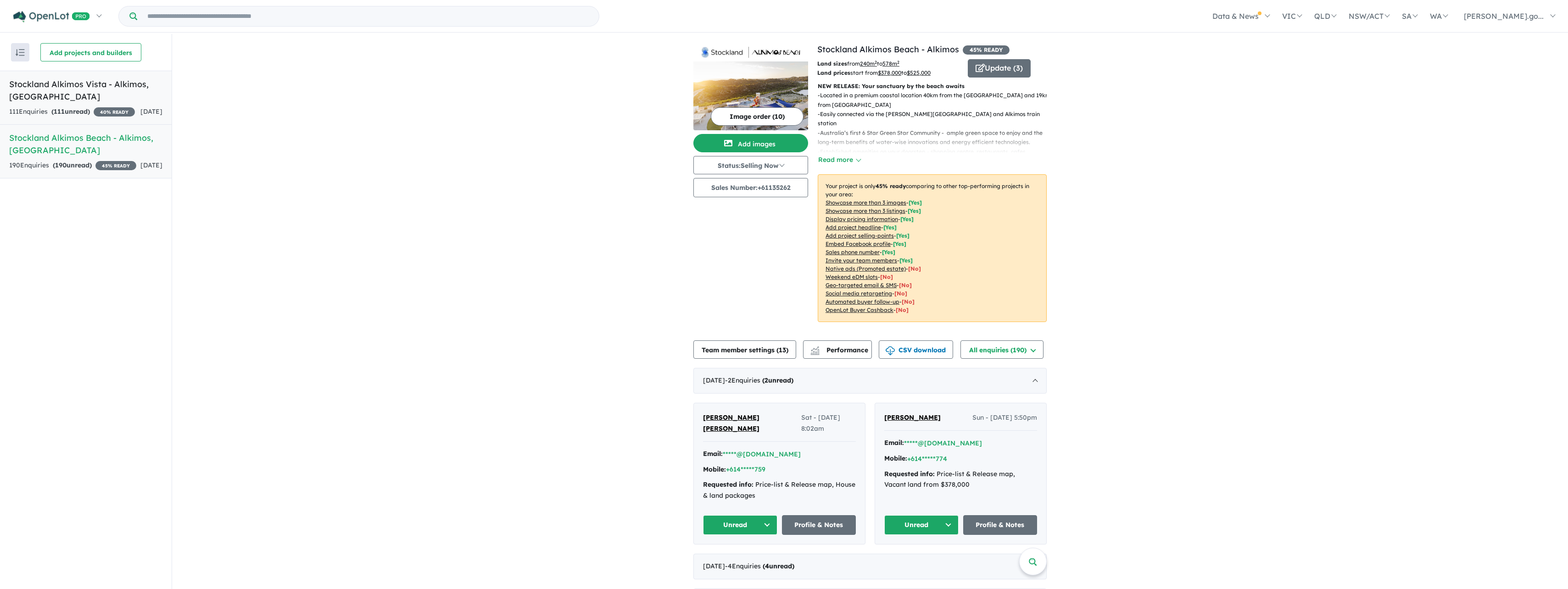
click at [99, 105] on link "Stockland Alkimos Vista - Alkimos , [GEOGRAPHIC_DATA] 111 Enquir ies ( 111 unre…" at bounding box center [86, 98] width 172 height 54
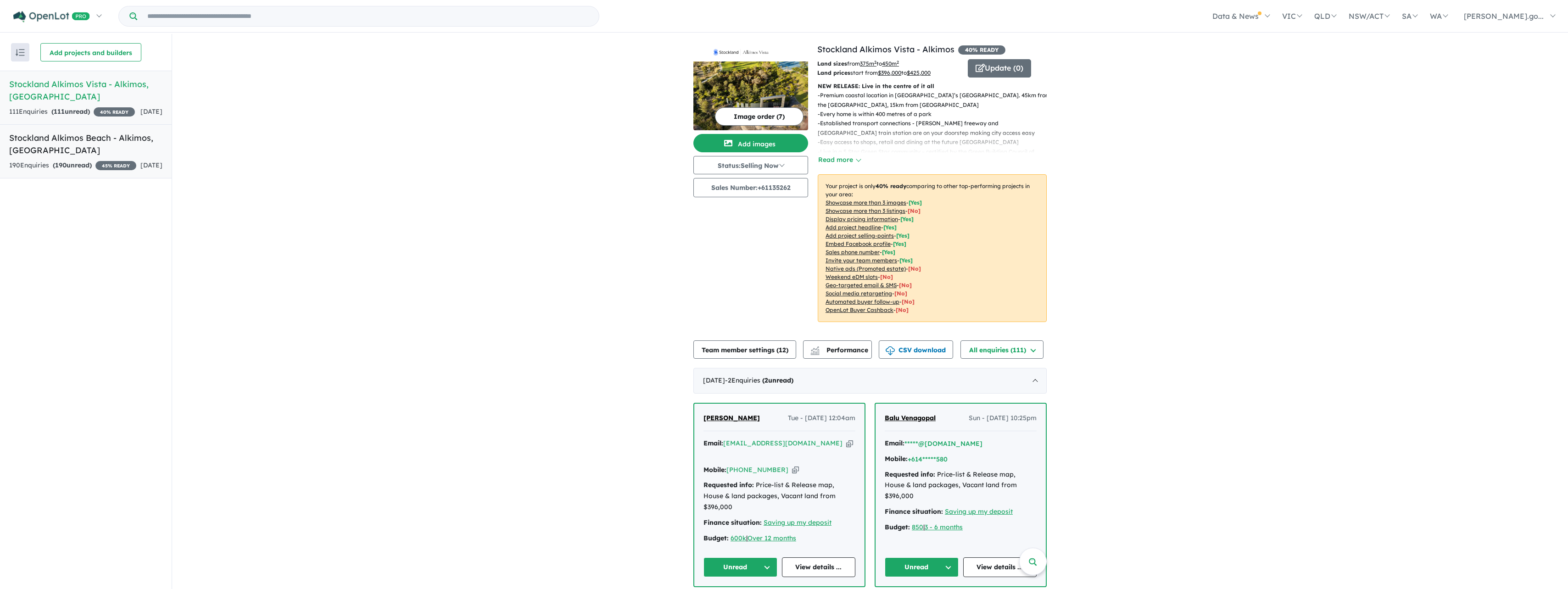
click at [102, 149] on h5 "Stockland Alkimos Beach - [GEOGRAPHIC_DATA] , [GEOGRAPHIC_DATA]" at bounding box center [86, 144] width 153 height 25
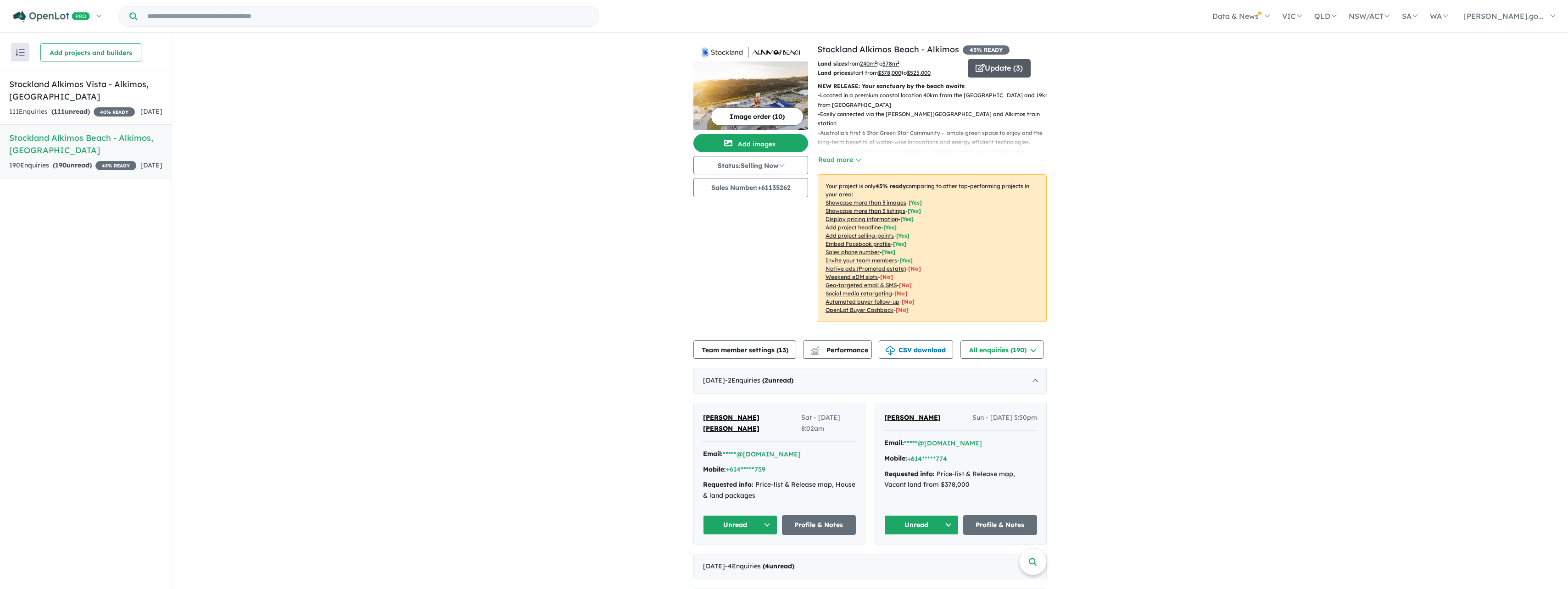
click at [985, 65] on button "Update ( 3 )" at bounding box center [999, 68] width 63 height 18
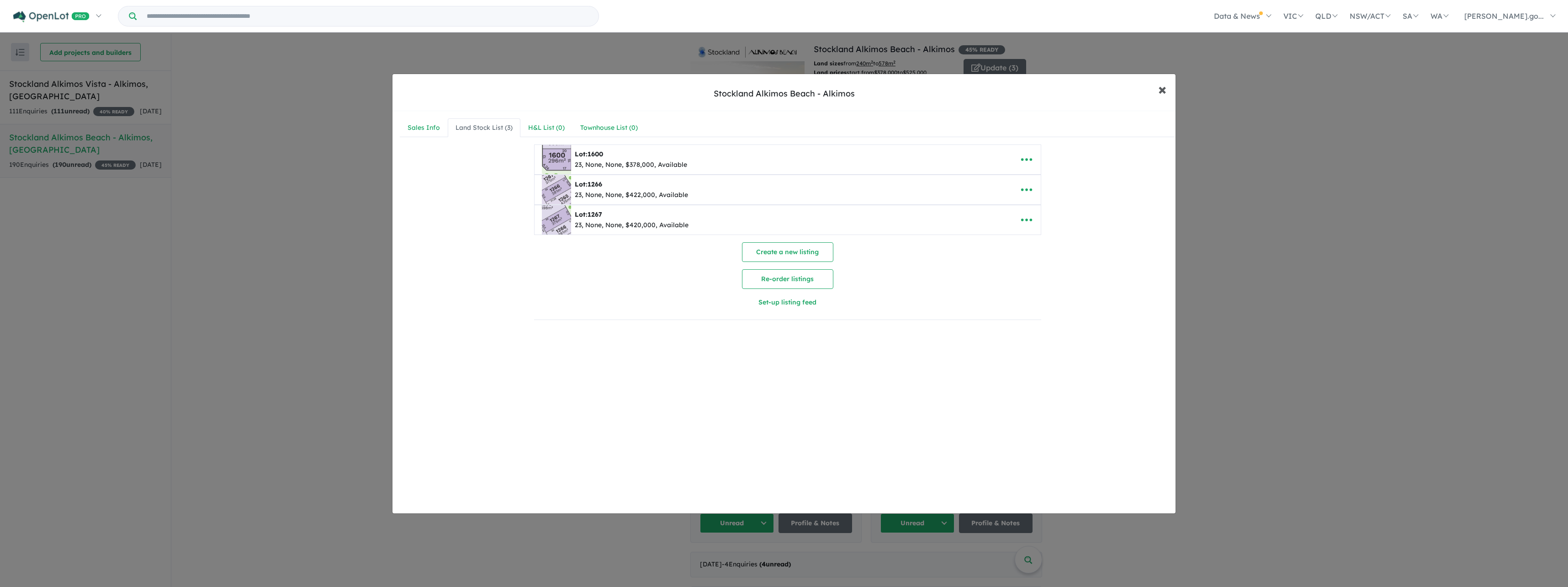
click at [1161, 88] on span "×" at bounding box center [1163, 89] width 9 height 19
